Goal: Information Seeking & Learning: Learn about a topic

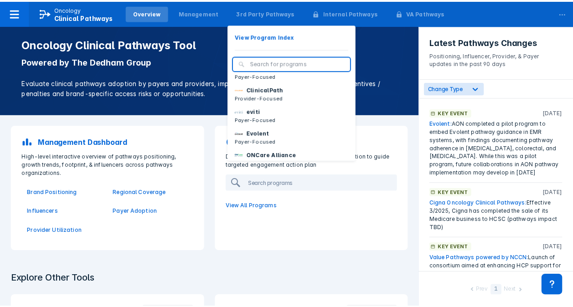
scroll to position [33, 0]
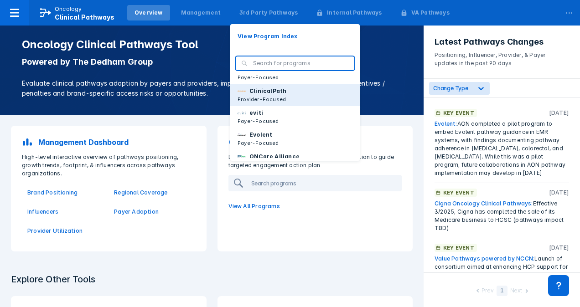
click at [272, 103] on p "Provider-Focused" at bounding box center [262, 99] width 49 height 8
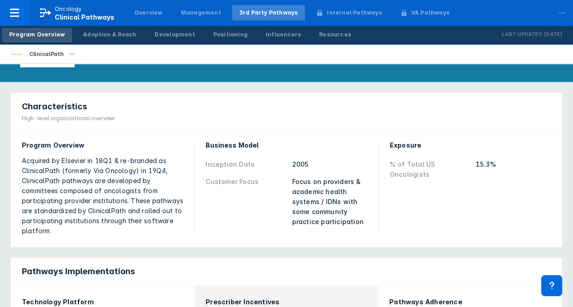
scroll to position [56, 0]
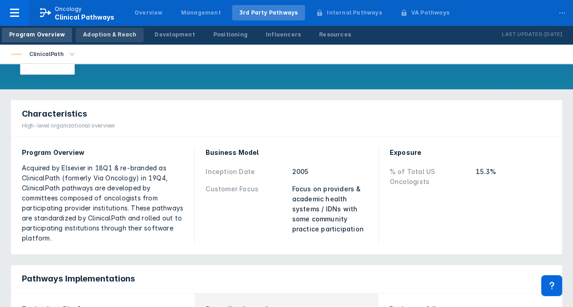
click at [117, 34] on div "Adoption & Reach" at bounding box center [109, 35] width 53 height 8
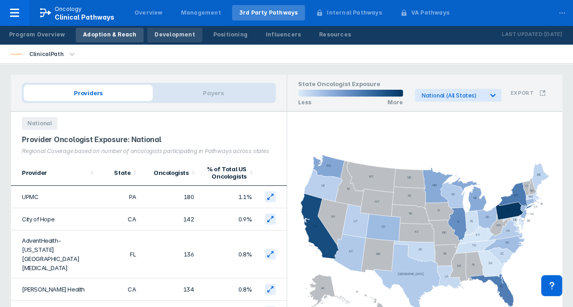
click at [171, 41] on link "Development" at bounding box center [174, 35] width 55 height 15
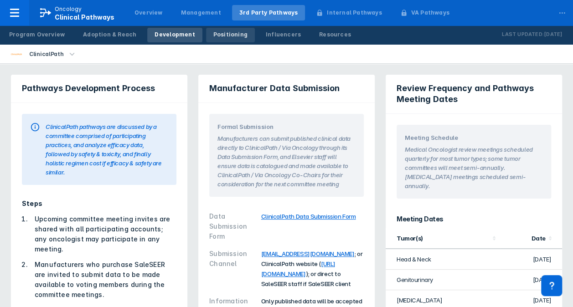
click at [219, 35] on div "Positioning" at bounding box center [230, 35] width 34 height 8
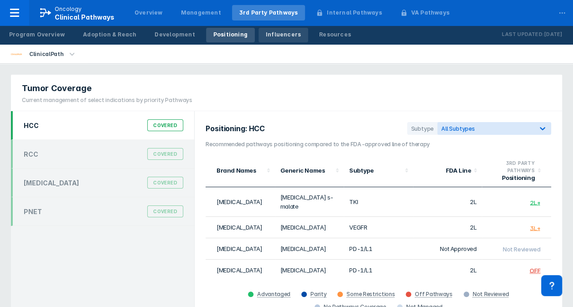
click at [267, 36] on div "Influencers" at bounding box center [283, 35] width 35 height 8
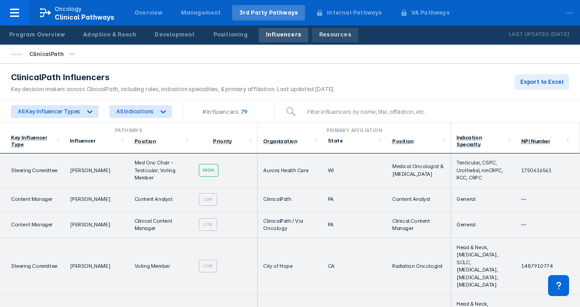
click at [319, 34] on div "Resources" at bounding box center [335, 35] width 32 height 8
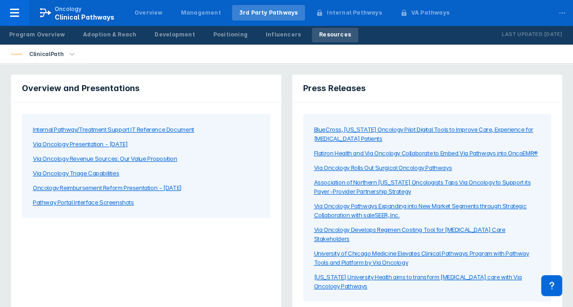
click at [67, 54] on icon "button" at bounding box center [72, 54] width 10 height 10
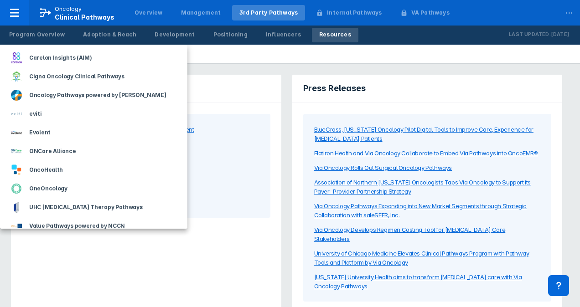
click at [181, 51] on div at bounding box center [290, 153] width 580 height 307
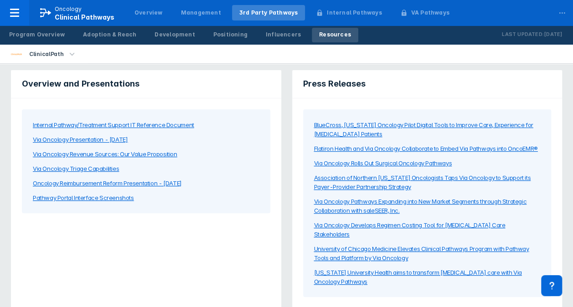
scroll to position [4, 0]
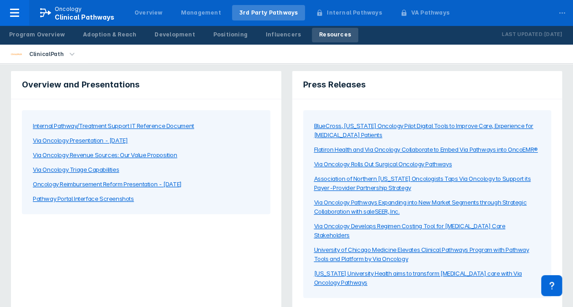
click at [118, 198] on div "Pathway Portal Interface Screenshots" at bounding box center [83, 198] width 101 height 9
click at [130, 126] on div "Internal Pathway/Treatment Support IT Reference Document" at bounding box center [113, 125] width 161 height 9
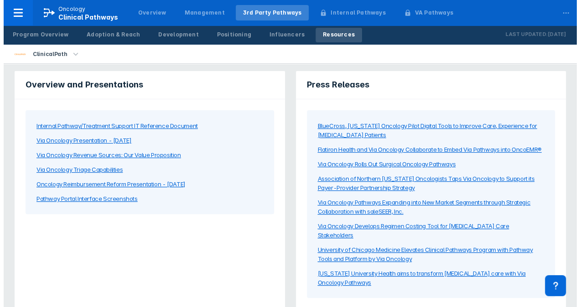
scroll to position [0, 0]
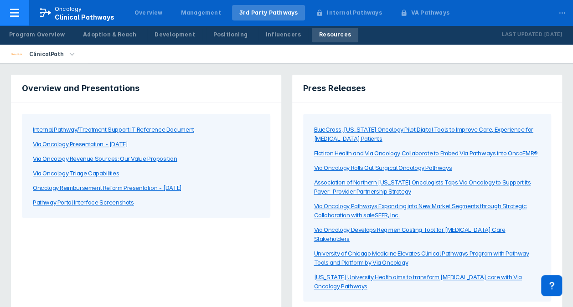
click at [22, 12] on div at bounding box center [14, 13] width 29 height 26
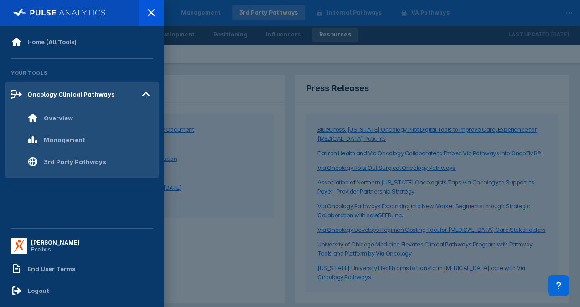
click at [194, 55] on div at bounding box center [290, 153] width 580 height 307
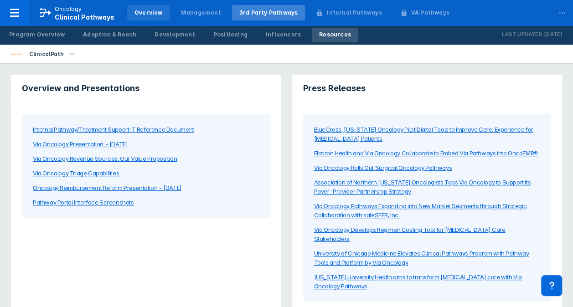
click at [144, 14] on div "Overview" at bounding box center [149, 13] width 28 height 8
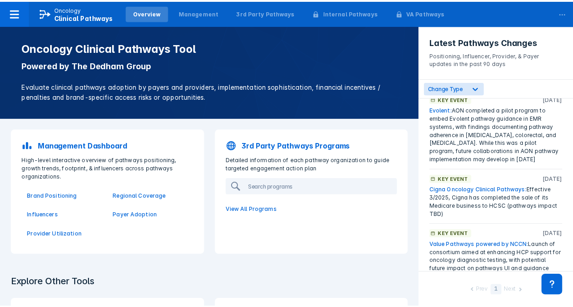
scroll to position [4, 0]
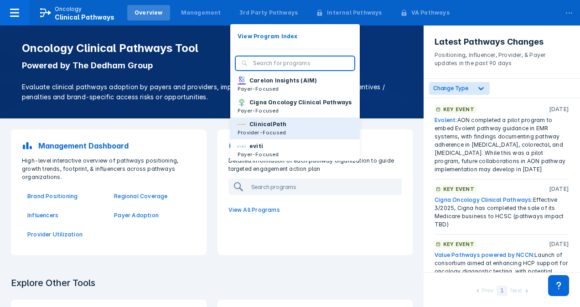
click at [258, 129] on p "ClinicalPath" at bounding box center [267, 124] width 37 height 8
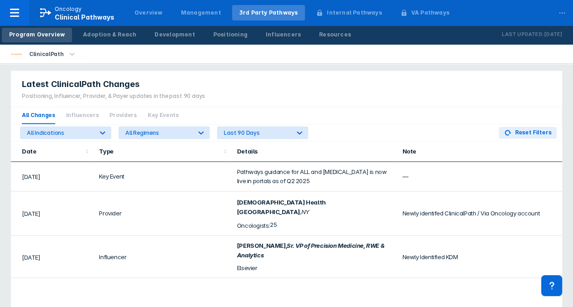
scroll to position [622, 0]
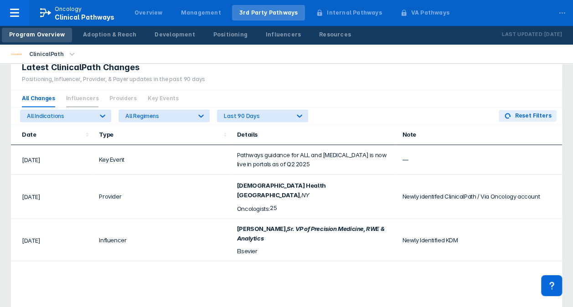
click at [83, 90] on span "Influencers" at bounding box center [82, 98] width 33 height 17
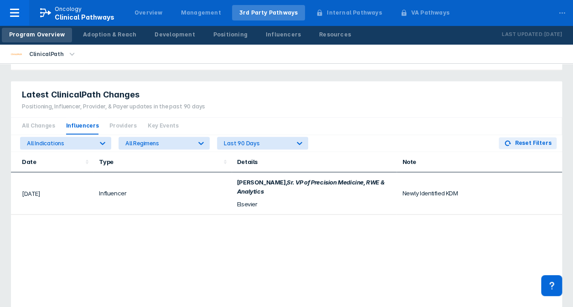
scroll to position [616, 0]
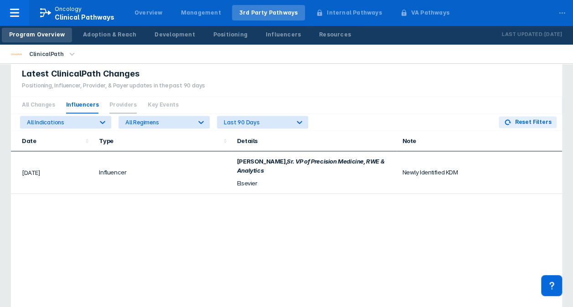
click at [122, 103] on span "Providers" at bounding box center [122, 105] width 27 height 17
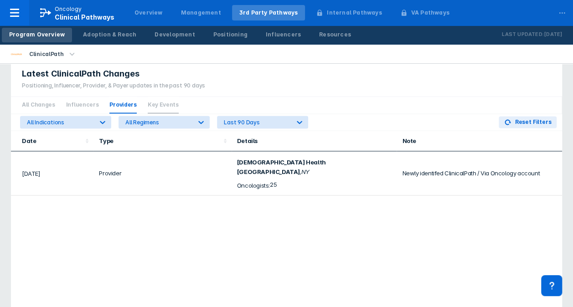
click at [159, 105] on span "Key Events" at bounding box center [163, 105] width 31 height 17
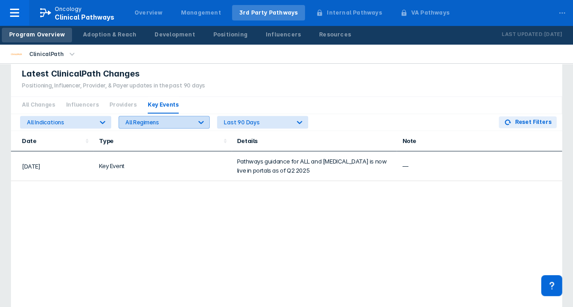
click at [208, 115] on div at bounding box center [201, 122] width 16 height 16
drag, startPoint x: 194, startPoint y: 174, endPoint x: 79, endPoint y: 150, distance: 117.9
click at [194, 174] on td "Key Event" at bounding box center [162, 166] width 138 height 30
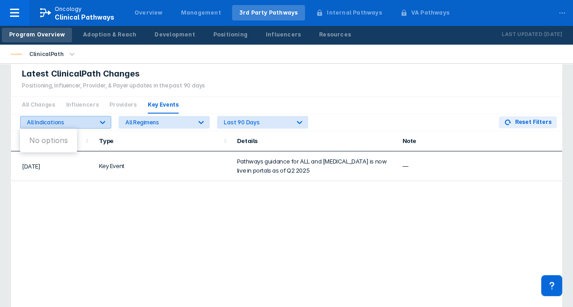
click at [103, 120] on icon at bounding box center [102, 122] width 9 height 9
click at [120, 202] on div "Date Type Details Note Sep 2025 Key Event Pathways guidance for ALL and cervica…" at bounding box center [286, 246] width 551 height 231
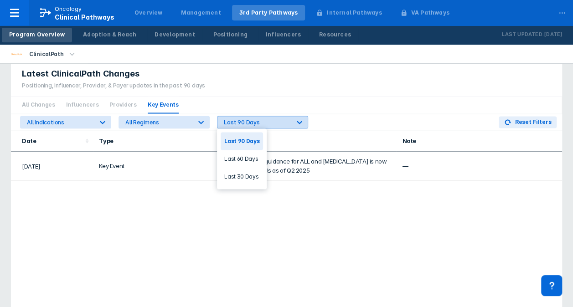
click at [304, 119] on icon at bounding box center [299, 122] width 9 height 9
click at [290, 213] on div "Date Type Details Note Sep 2025 Key Event Pathways guidance for ALL and cervica…" at bounding box center [286, 246] width 551 height 231
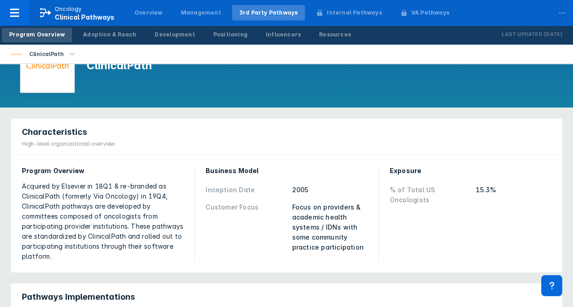
scroll to position [0, 0]
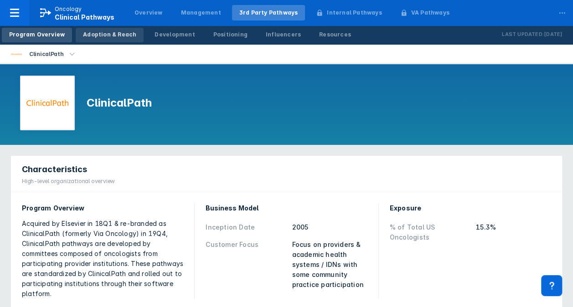
click at [111, 36] on div "Adoption & Reach" at bounding box center [109, 35] width 53 height 8
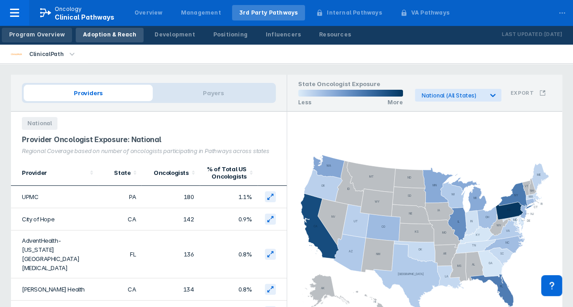
click at [44, 29] on link "Program Overview" at bounding box center [37, 35] width 70 height 15
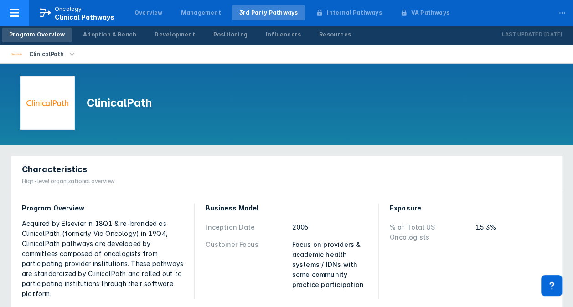
click at [16, 17] on icon at bounding box center [14, 12] width 11 height 11
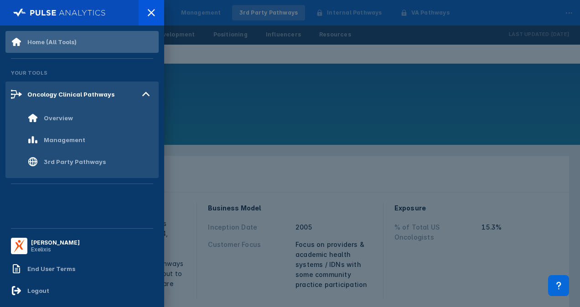
click at [40, 42] on div "Home (All Tools)" at bounding box center [51, 41] width 49 height 7
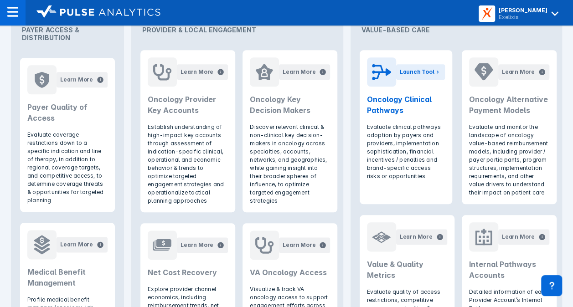
scroll to position [414, 0]
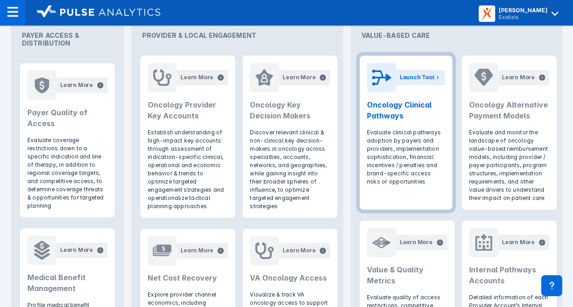
click at [388, 125] on header "Launch Tool Oncology Clinical Pathways" at bounding box center [406, 92] width 93 height 73
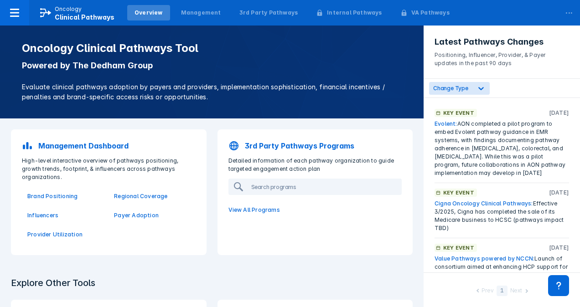
click at [47, 237] on p "Provider Utilization" at bounding box center [65, 235] width 76 height 8
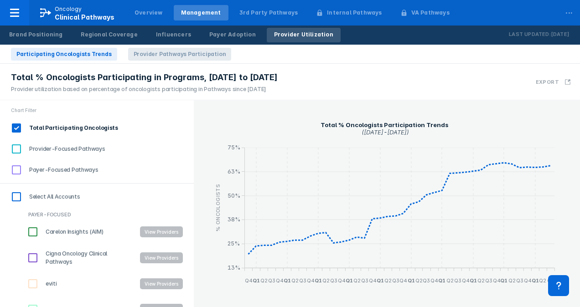
click at [176, 53] on span "Provider Pathways Participation" at bounding box center [179, 54] width 103 height 13
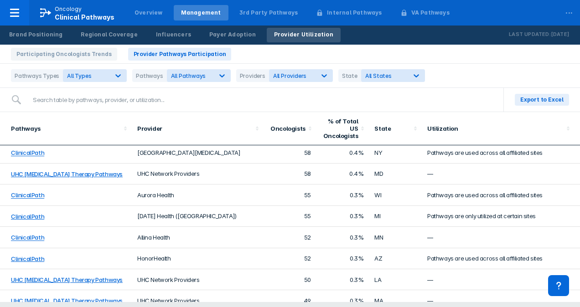
scroll to position [946, 0]
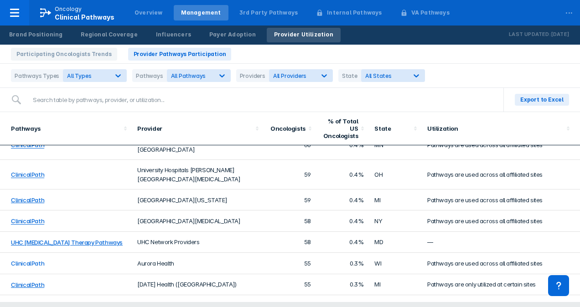
click at [25, 260] on link "ClinicalPath" at bounding box center [27, 263] width 33 height 7
